Goal: Navigation & Orientation: Find specific page/section

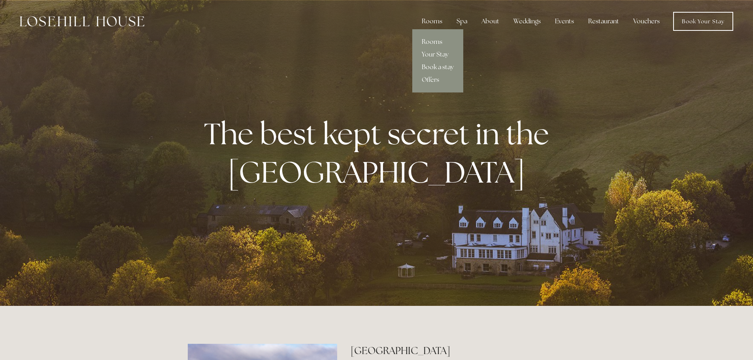
click at [434, 40] on link "Rooms" at bounding box center [437, 42] width 51 height 13
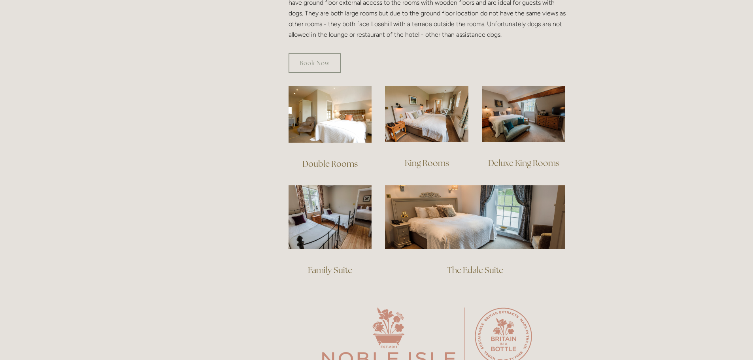
scroll to position [514, 0]
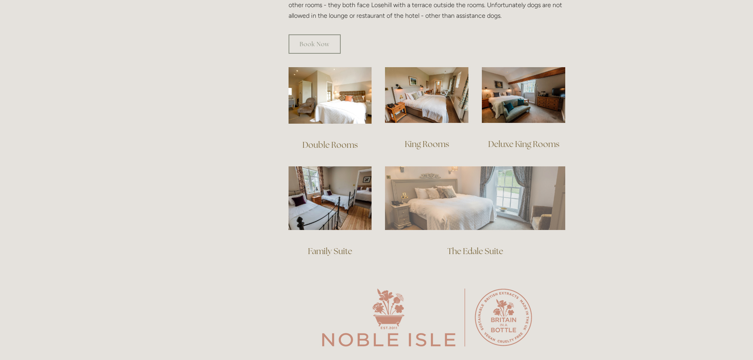
click at [498, 194] on img at bounding box center [475, 197] width 180 height 63
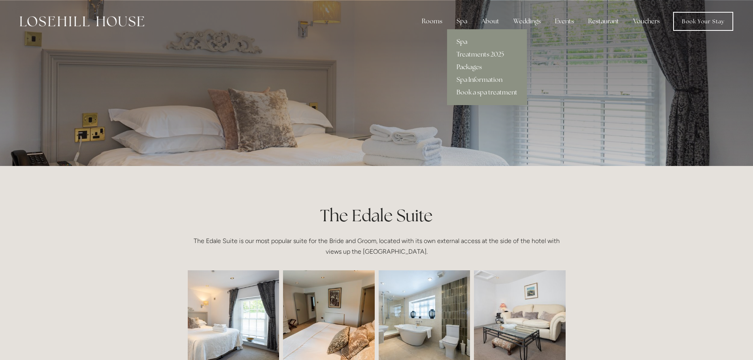
click at [462, 41] on link "Spa" at bounding box center [487, 42] width 80 height 13
